Goal: Navigation & Orientation: Find specific page/section

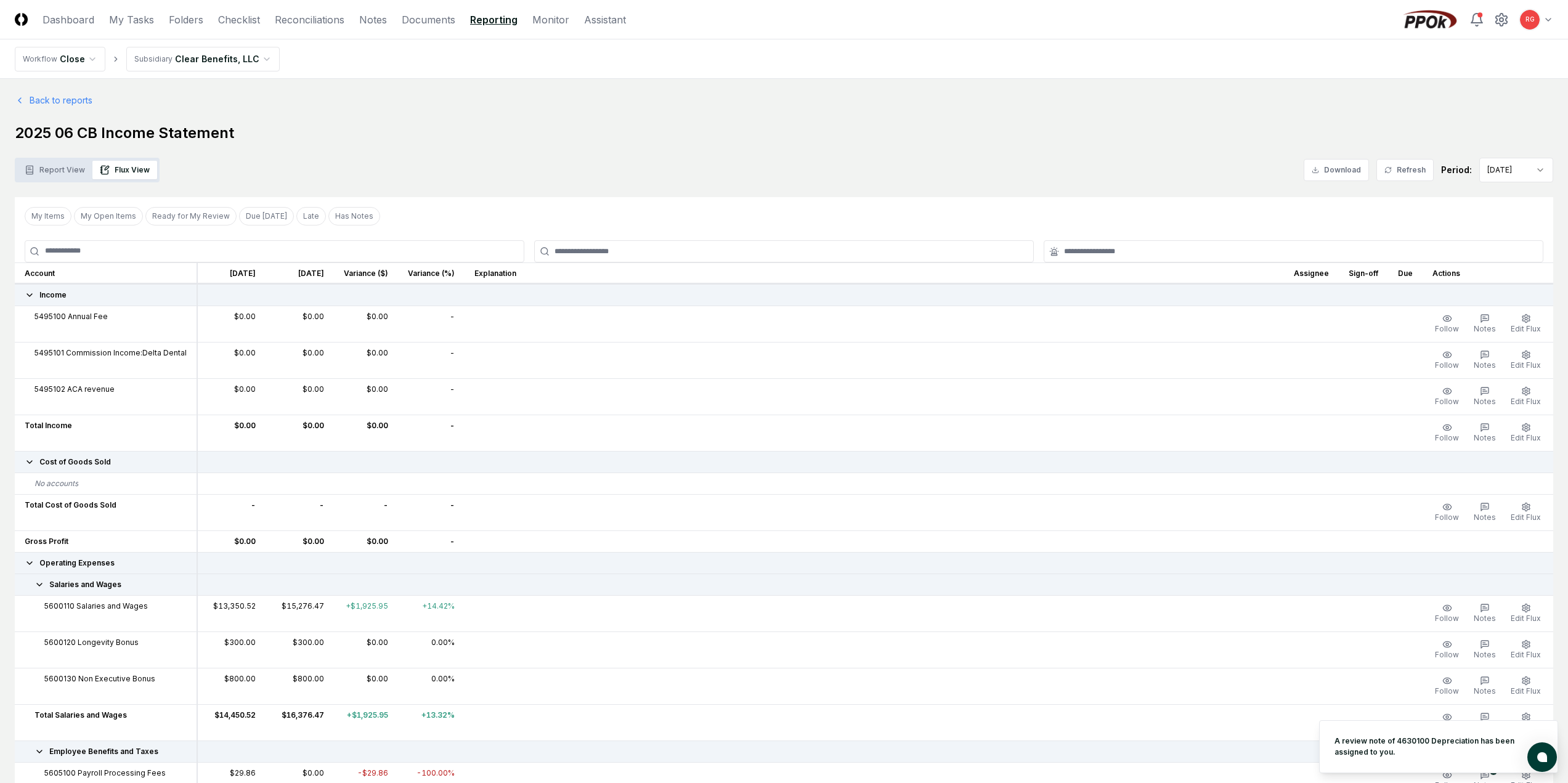
scroll to position [308, 0]
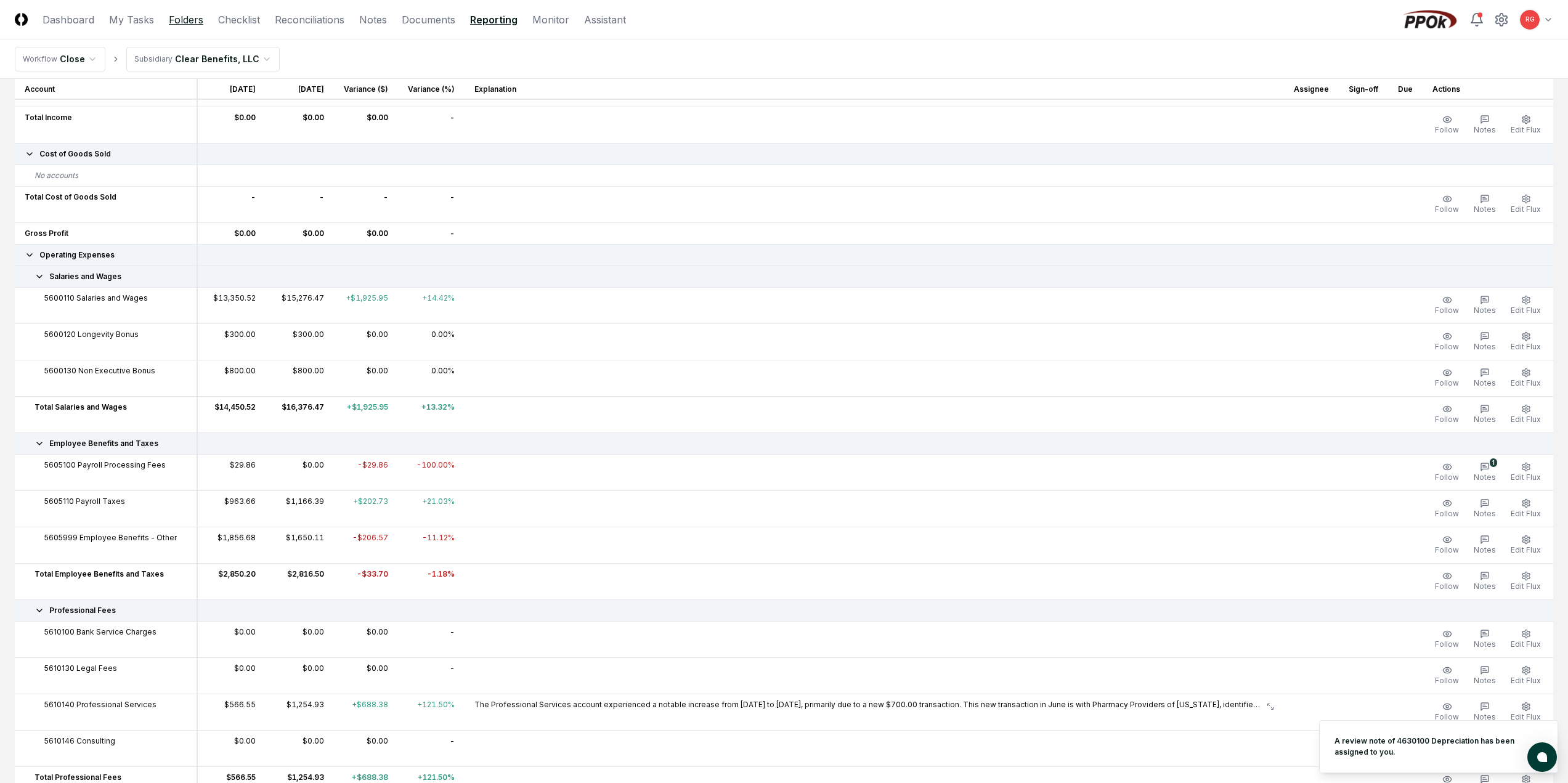
click at [191, 18] on link "Folders" at bounding box center [186, 20] width 34 height 15
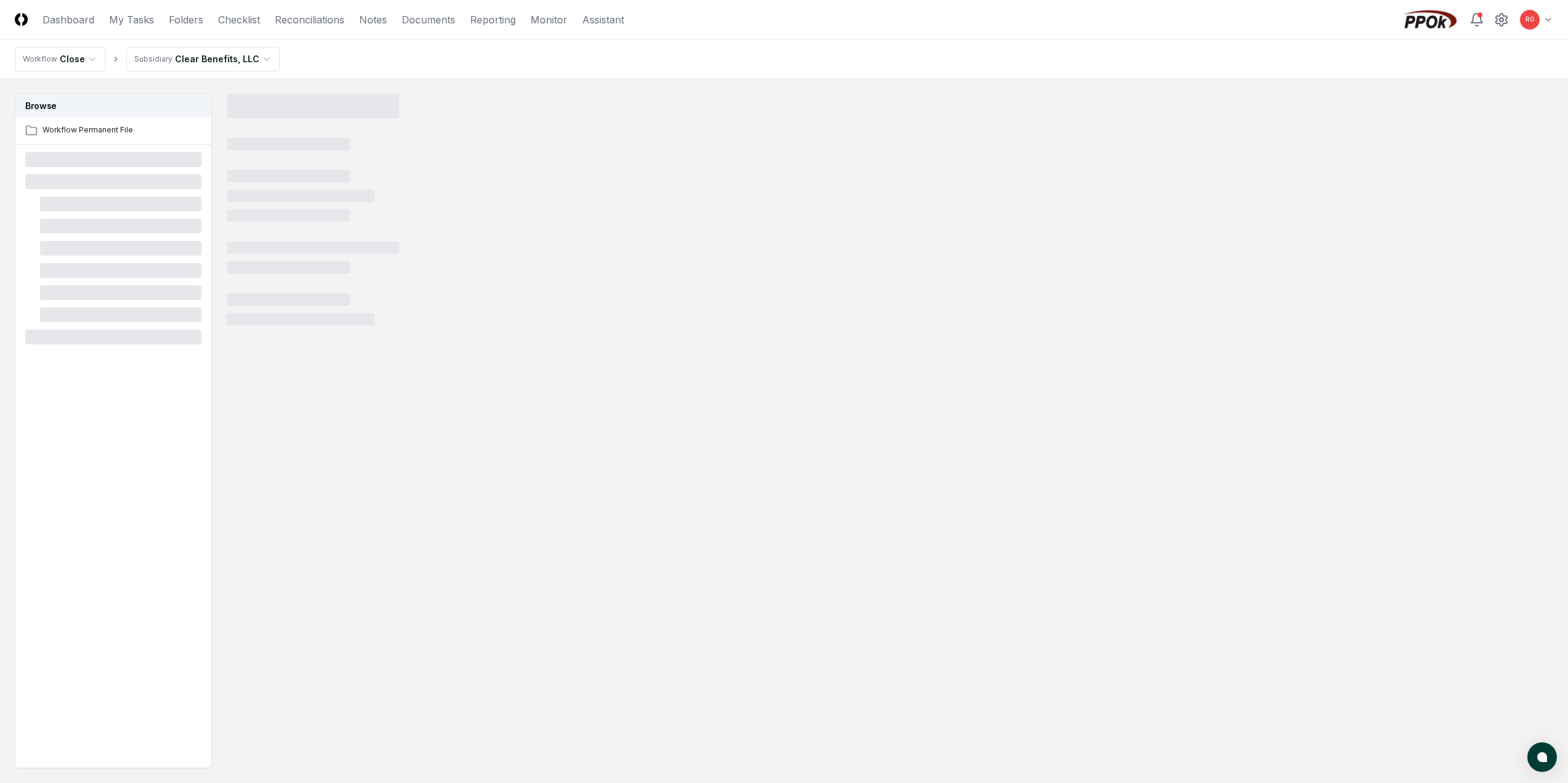
click at [176, 55] on html "CloseCore Dashboard My Tasks Folders Checklist Reconciliations Notes Documents …" at bounding box center [784, 428] width 1568 height 856
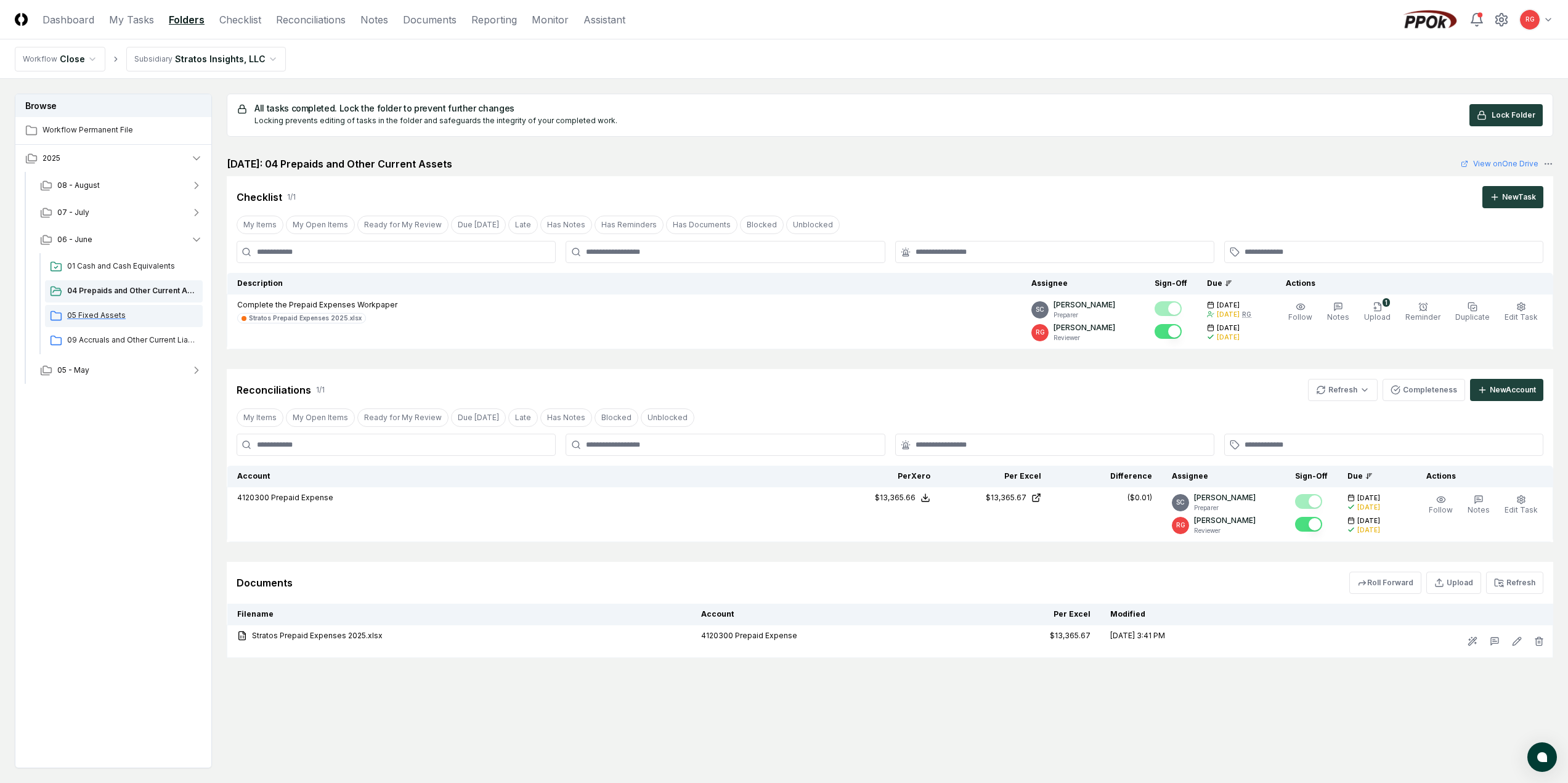
click at [116, 320] on span "05 Fixed Assets" at bounding box center [132, 315] width 131 height 11
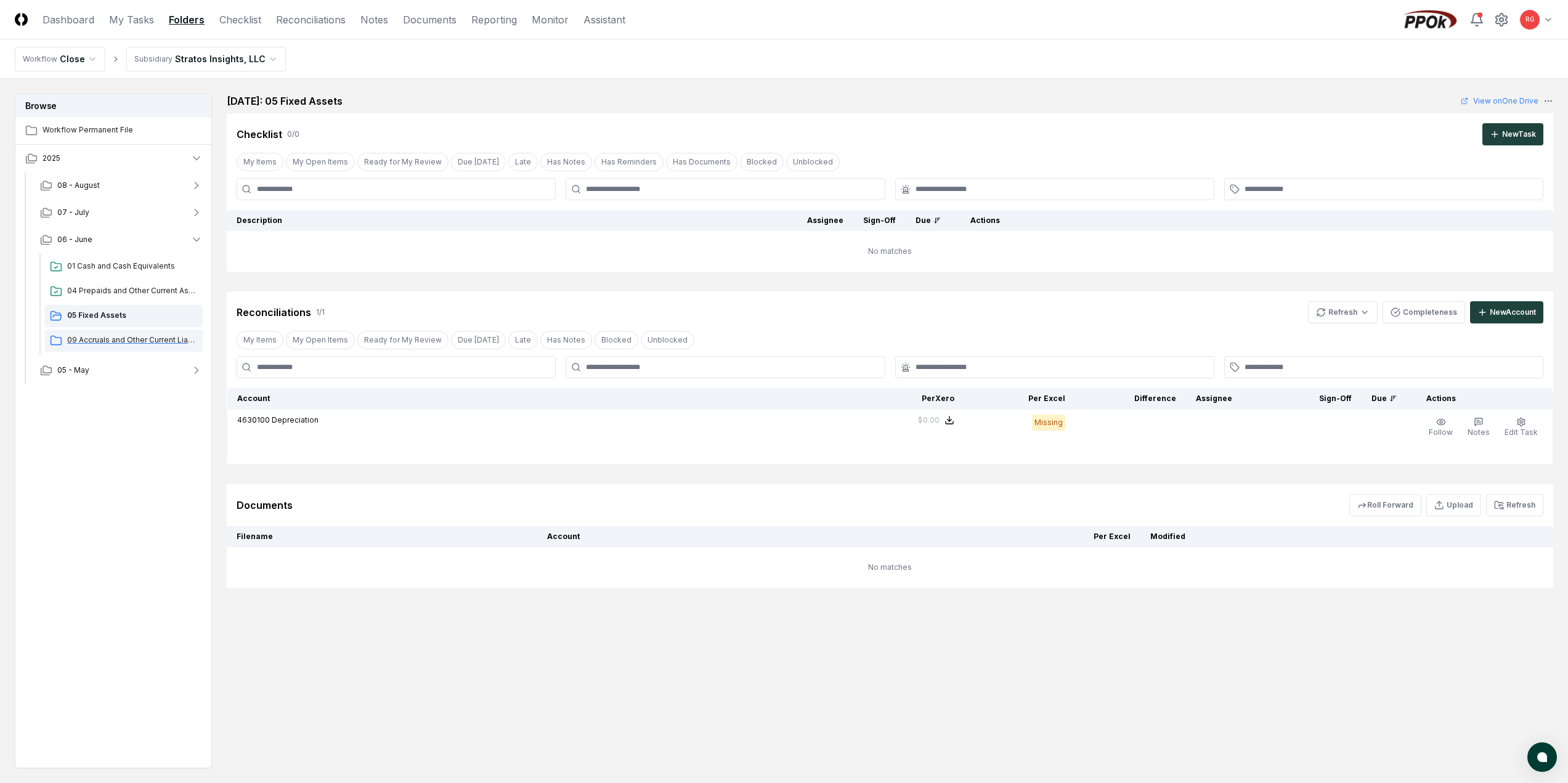
click at [131, 339] on span "09 Accruals and Other Current Liabilities" at bounding box center [132, 340] width 131 height 11
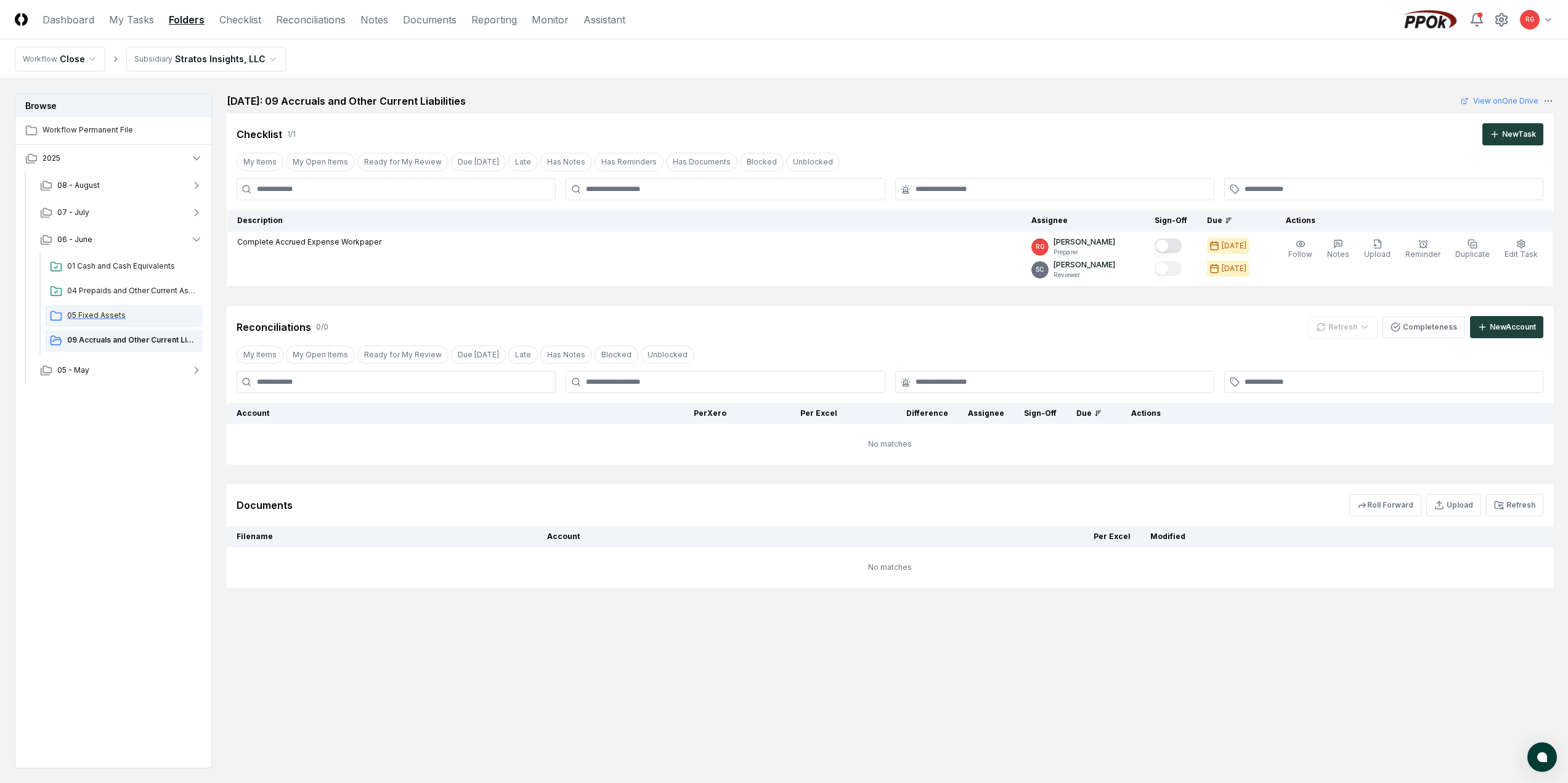
click at [89, 315] on span "05 Fixed Assets" at bounding box center [132, 315] width 131 height 11
